Goal: Complete application form

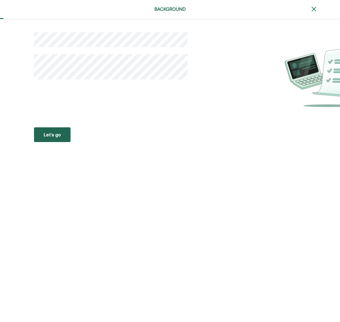
click at [54, 135] on div "Let’s go" at bounding box center [52, 134] width 17 height 7
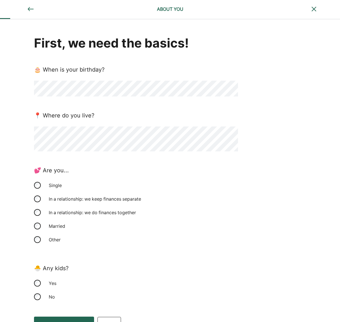
click at [231, 193] on div "In a relationship: we keep finances separate" at bounding box center [136, 199] width 204 height 14
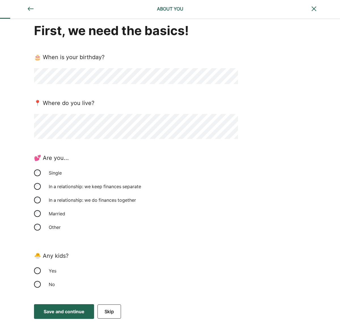
click at [81, 200] on div "In a relationship: we do finances together" at bounding box center [92, 200] width 94 height 14
click at [51, 215] on div "Married" at bounding box center [73, 214] width 57 height 14
drag, startPoint x: 49, startPoint y: 285, endPoint x: 71, endPoint y: 296, distance: 24.8
click at [49, 285] on div "No" at bounding box center [73, 285] width 57 height 14
click at [72, 308] on button "Save and continue Save Save and continue" at bounding box center [64, 311] width 60 height 15
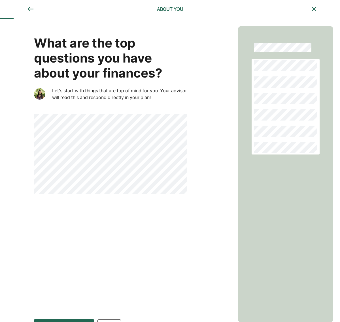
scroll to position [15, 0]
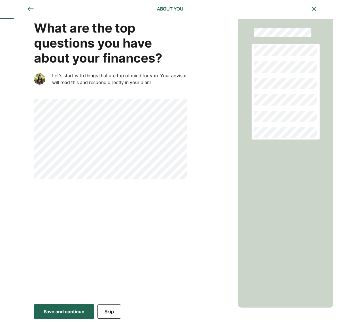
click at [202, 65] on div "What are the top questions you have about your finances? Let's start with thing…" at bounding box center [119, 152] width 238 height 297
click at [68, 313] on div "Save and continue" at bounding box center [64, 311] width 41 height 7
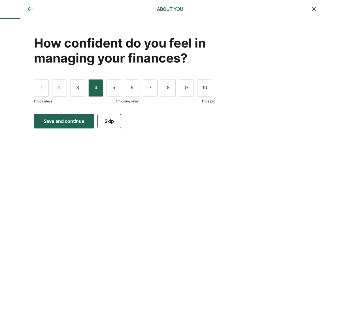
click at [102, 90] on div "4" at bounding box center [95, 88] width 15 height 18
click at [75, 124] on div "Save and continue" at bounding box center [64, 121] width 41 height 7
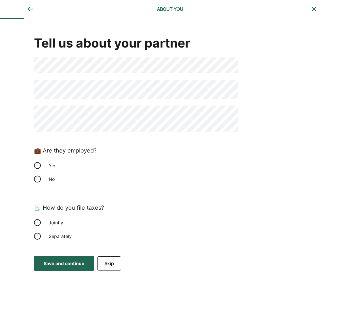
click at [49, 166] on div "Yes" at bounding box center [73, 166] width 57 height 14
click at [57, 224] on div "Jointly" at bounding box center [73, 223] width 57 height 14
click at [67, 265] on div "Save and continue" at bounding box center [64, 263] width 41 height 7
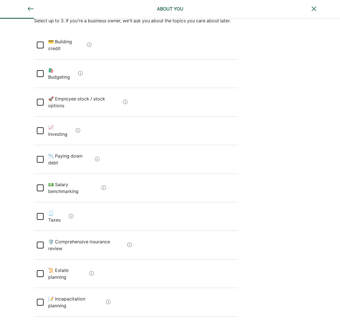
scroll to position [56, 0]
click at [39, 70] on div at bounding box center [40, 73] width 7 height 7
click at [39, 127] on div at bounding box center [40, 130] width 7 height 7
click at [39, 213] on div at bounding box center [40, 216] width 7 height 7
click at [68, 176] on benchmarking "💵 Salary benchmarking" at bounding box center [72, 187] width 56 height 23
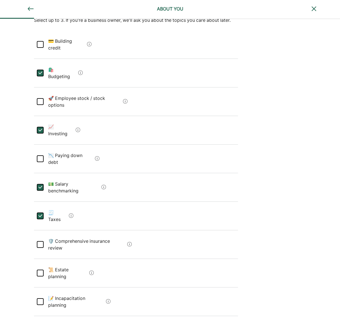
scroll to position [64, 0]
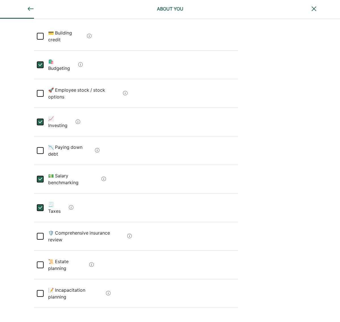
drag, startPoint x: 71, startPoint y: 121, endPoint x: 69, endPoint y: 131, distance: 10.4
click at [71, 139] on debt "📉 Paying down debt" at bounding box center [68, 150] width 49 height 23
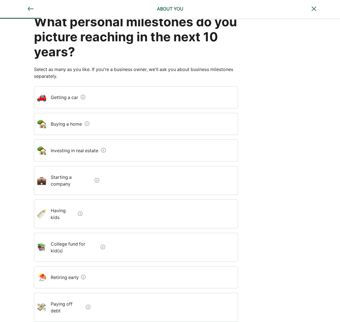
scroll to position [0, 0]
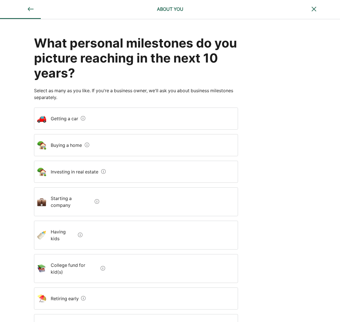
click at [98, 142] on div "Buying a home" at bounding box center [136, 145] width 204 height 22
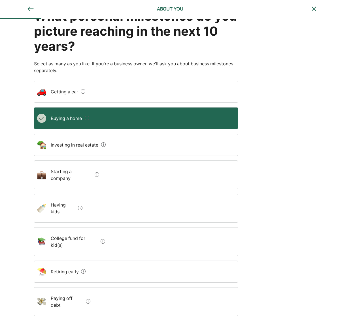
click at [113, 146] on div "Investing in real estate" at bounding box center [136, 145] width 204 height 22
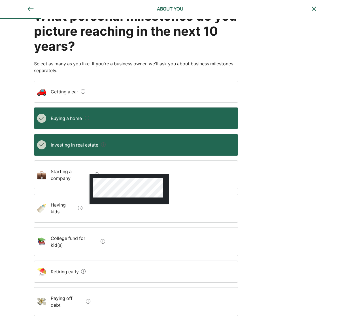
scroll to position [44, 0]
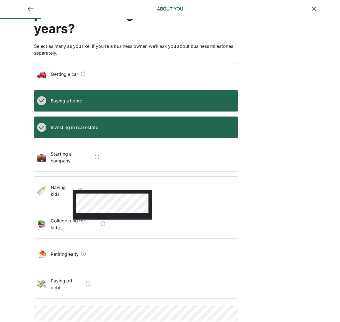
click at [76, 187] on span at bounding box center [79, 190] width 7 height 7
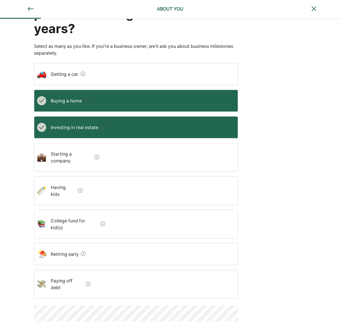
click at [55, 183] on kids "Having kids" at bounding box center [60, 191] width 29 height 23
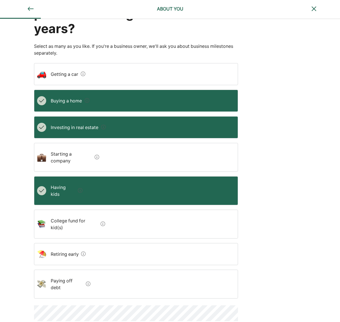
click at [83, 213] on kid\(s\) "College fund for kid(s)" at bounding box center [72, 224] width 52 height 23
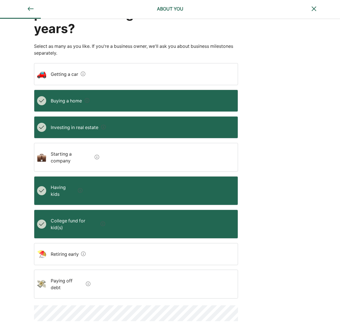
click at [74, 246] on early "Retiring early" at bounding box center [62, 254] width 33 height 16
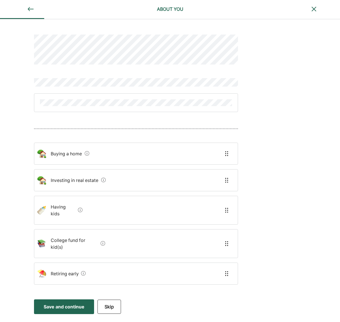
click at [48, 205] on kids "Having kids" at bounding box center [60, 210] width 29 height 23
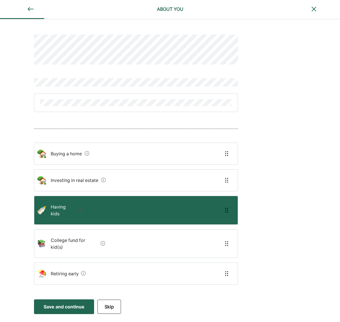
click at [54, 266] on early "Retiring early" at bounding box center [62, 274] width 33 height 16
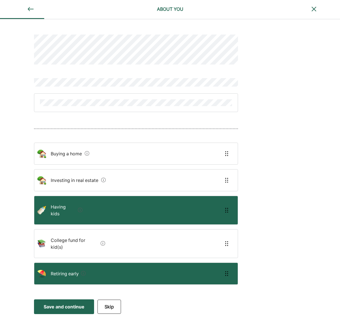
click at [75, 153] on home "Buying a home" at bounding box center [64, 154] width 36 height 16
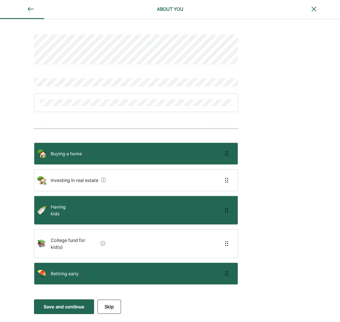
drag, startPoint x: 66, startPoint y: 180, endPoint x: 72, endPoint y: 192, distance: 13.2
click at [66, 180] on estate "Investing in real estate" at bounding box center [72, 180] width 53 height 16
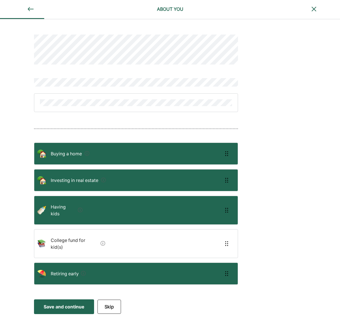
click at [57, 300] on button "Save and continue Save Save and continue" at bounding box center [64, 307] width 60 height 15
